Goal: Entertainment & Leisure: Consume media (video, audio)

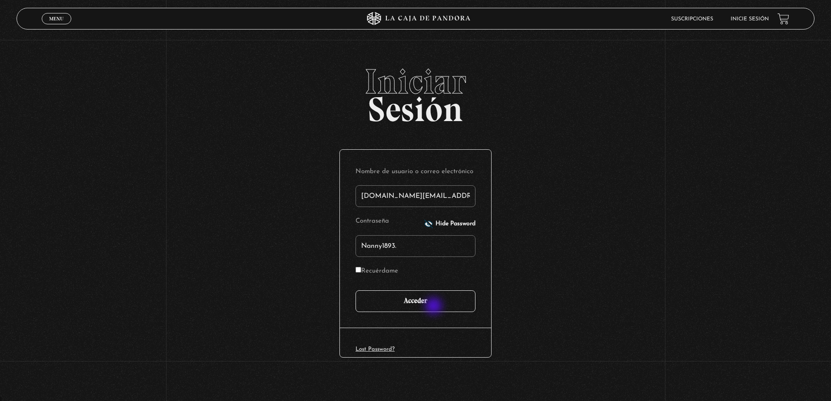
click at [434, 307] on input "Acceder" at bounding box center [415, 302] width 120 height 22
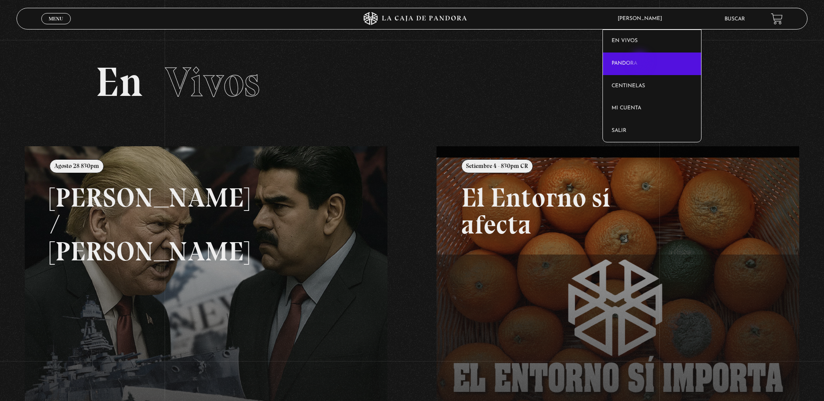
click at [641, 62] on link "Pandora" at bounding box center [652, 64] width 98 height 23
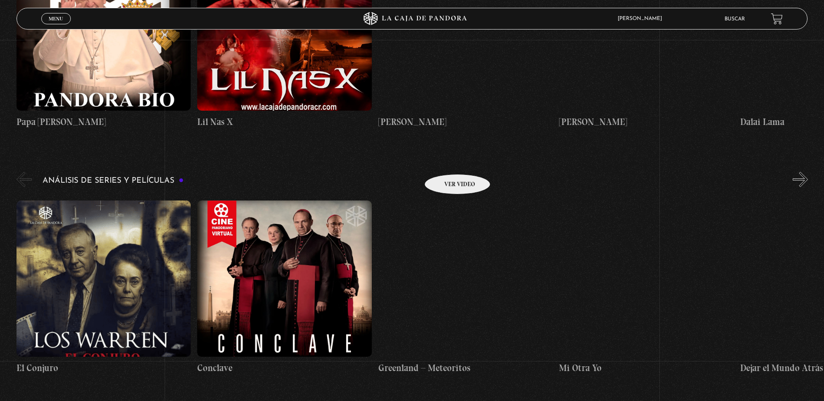
scroll to position [999, 0]
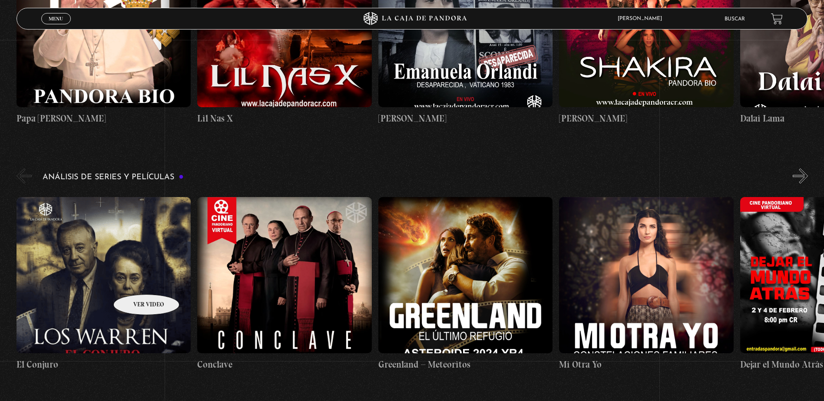
click at [130, 283] on figure at bounding box center [104, 275] width 174 height 156
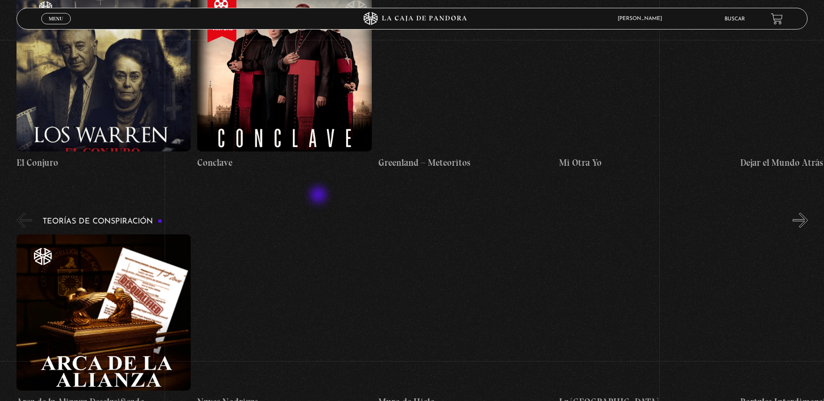
scroll to position [1216, 0]
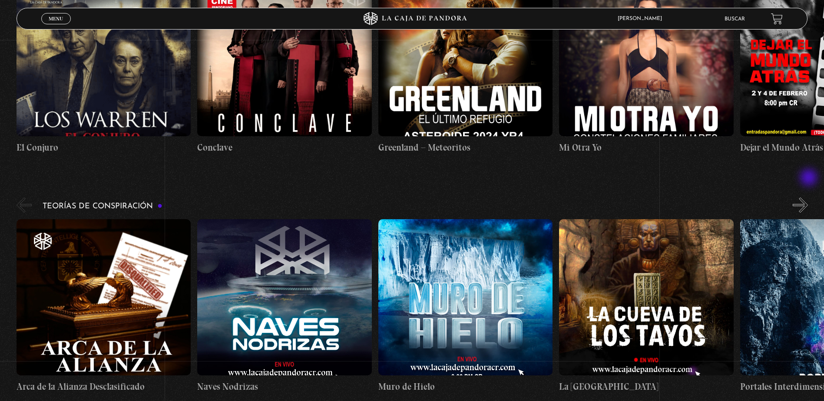
click at [808, 198] on button "»" at bounding box center [800, 205] width 15 height 15
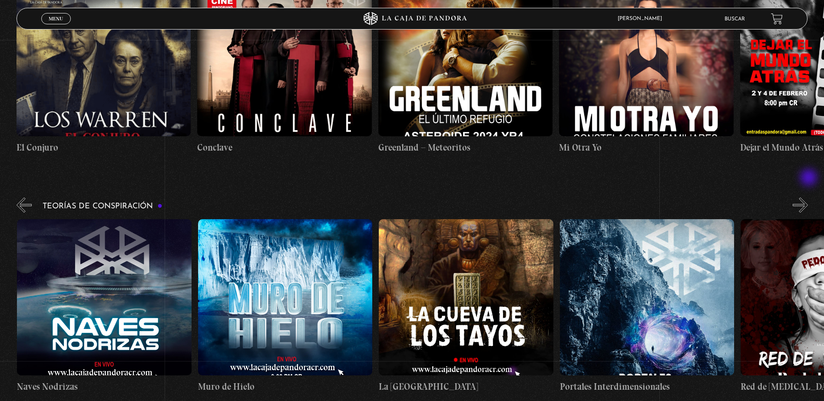
scroll to position [0, 181]
click at [808, 198] on button "»" at bounding box center [800, 205] width 15 height 15
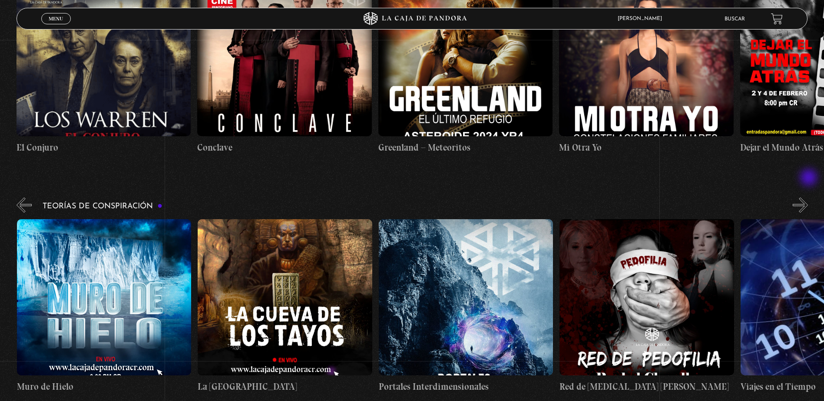
scroll to position [0, 362]
click at [808, 198] on button "»" at bounding box center [800, 205] width 15 height 15
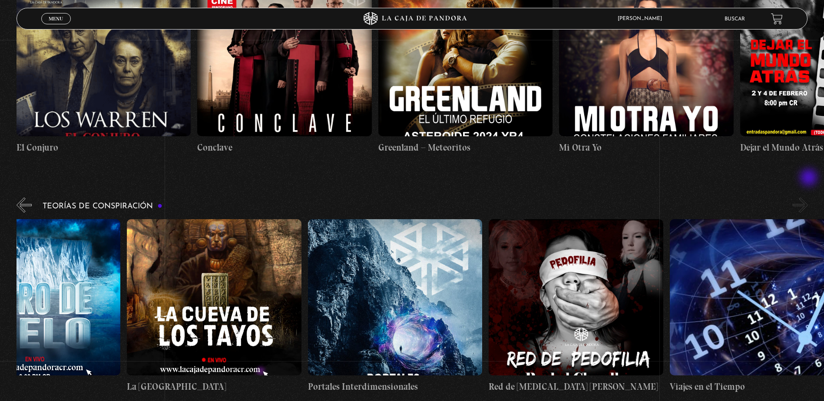
scroll to position [0, 452]
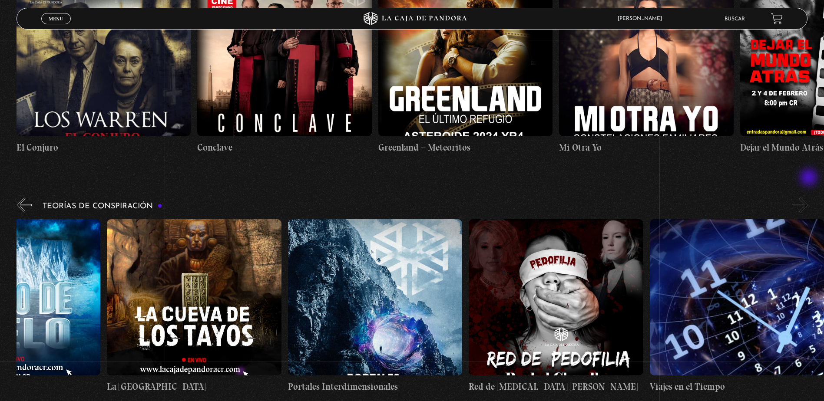
click at [808, 198] on button "»" at bounding box center [800, 205] width 15 height 15
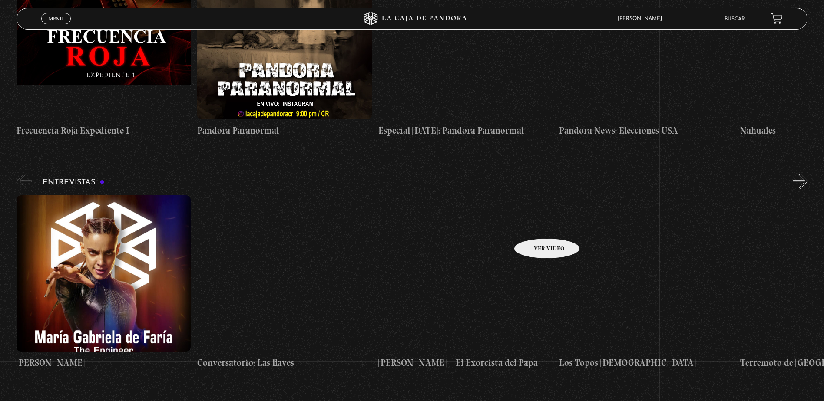
scroll to position [2694, 0]
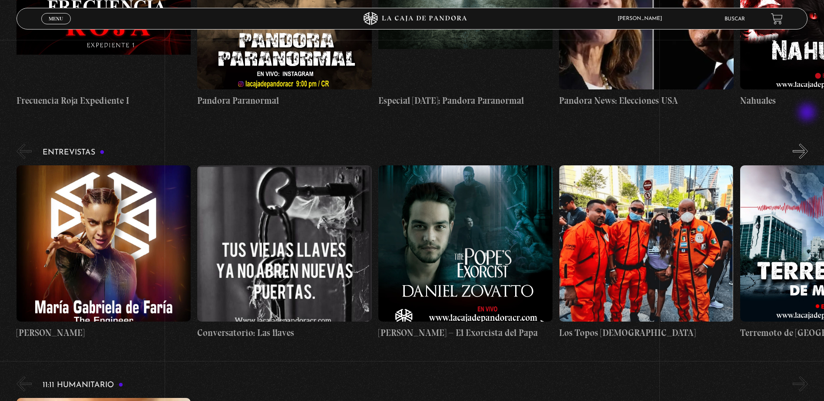
click at [807, 144] on button "»" at bounding box center [800, 151] width 15 height 15
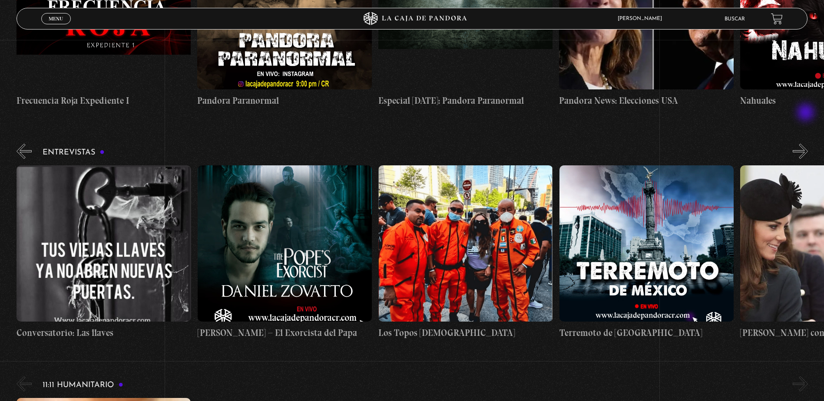
click at [807, 144] on button "»" at bounding box center [800, 151] width 15 height 15
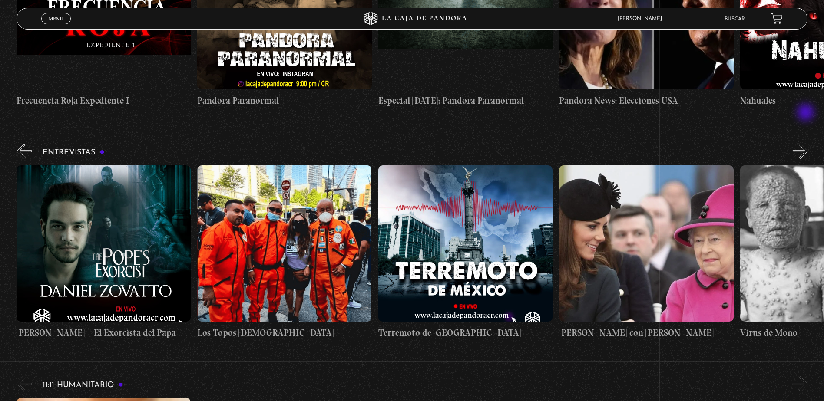
click at [807, 144] on button "»" at bounding box center [800, 151] width 15 height 15
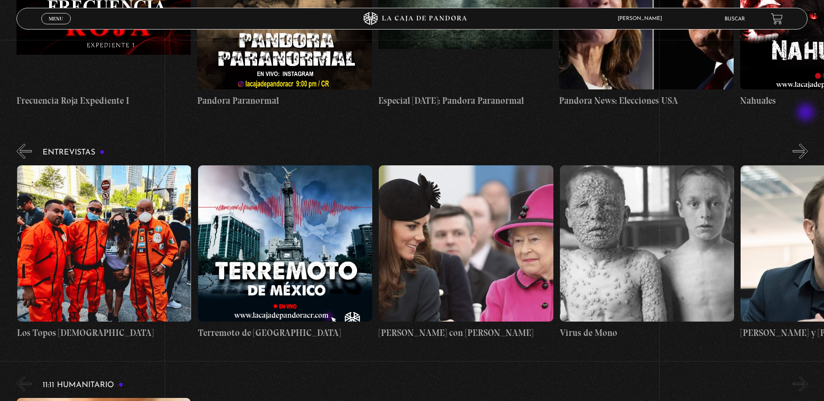
scroll to position [0, 543]
click at [101, 202] on figure at bounding box center [104, 244] width 174 height 156
click at [112, 203] on figure at bounding box center [104, 244] width 174 height 156
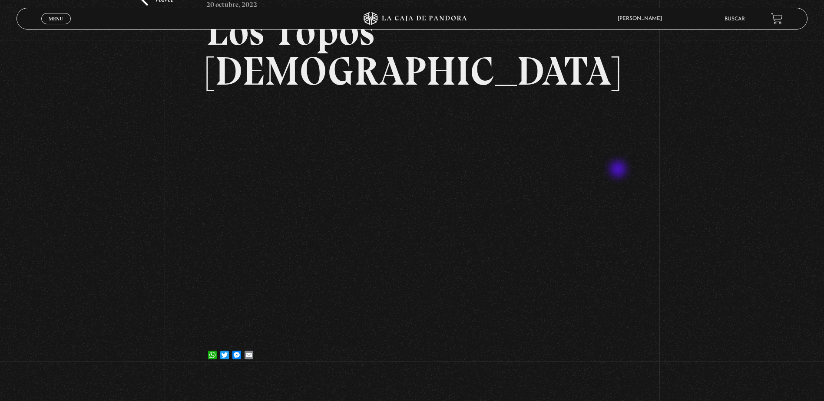
scroll to position [87, 0]
